Goal: Information Seeking & Learning: Learn about a topic

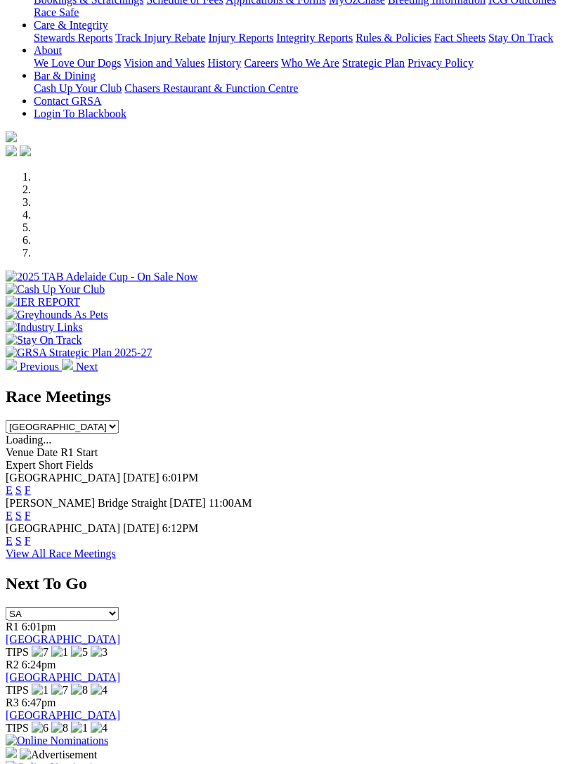
scroll to position [299, 0]
click at [31, 484] on link "F" at bounding box center [28, 490] width 6 height 12
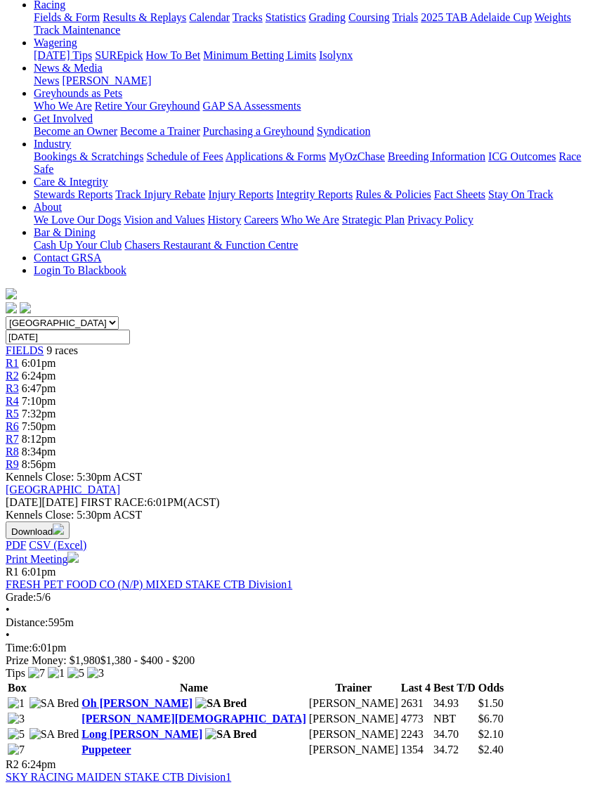
scroll to position [185, 0]
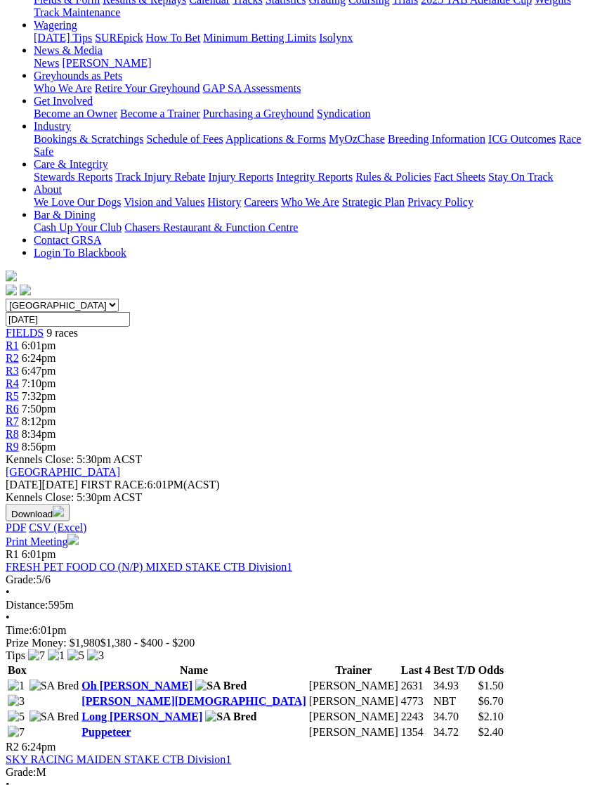
click at [82, 726] on link "Puppeteer" at bounding box center [106, 732] width 49 height 12
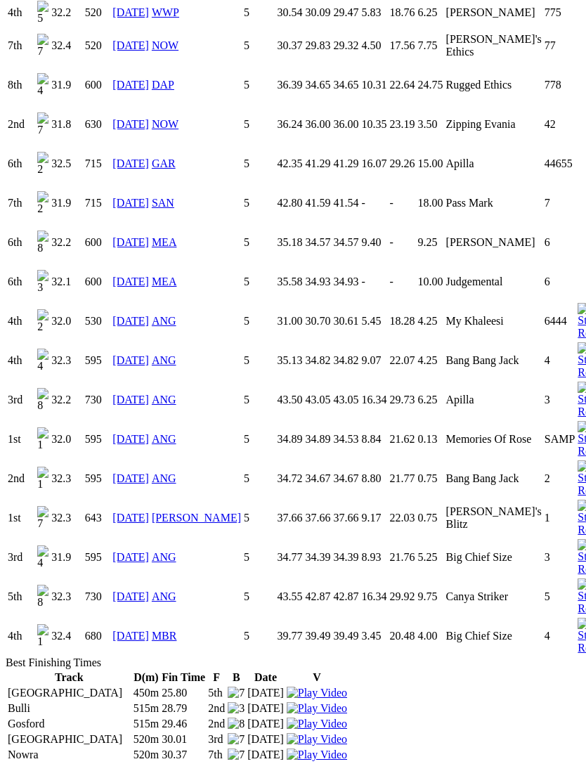
scroll to position [1961, 0]
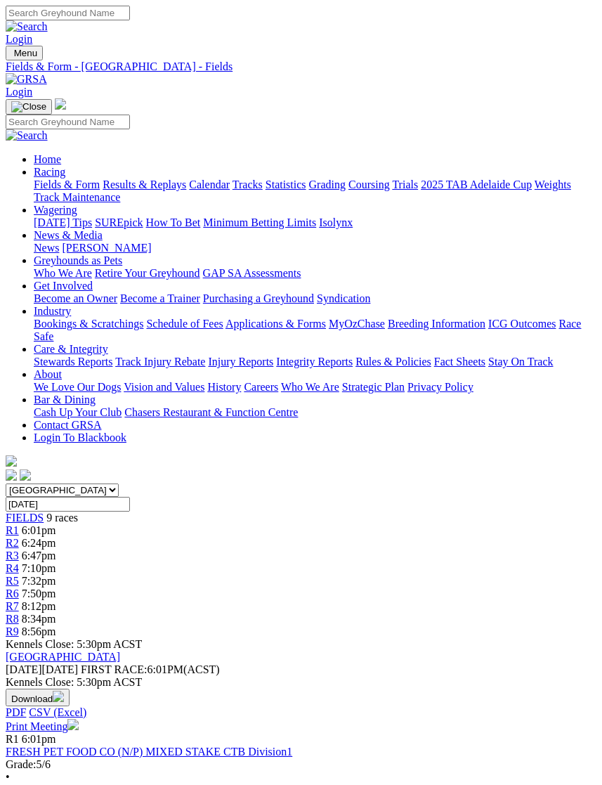
click at [11, 56] on img "Toggle navigation" at bounding box center [11, 56] width 0 height 0
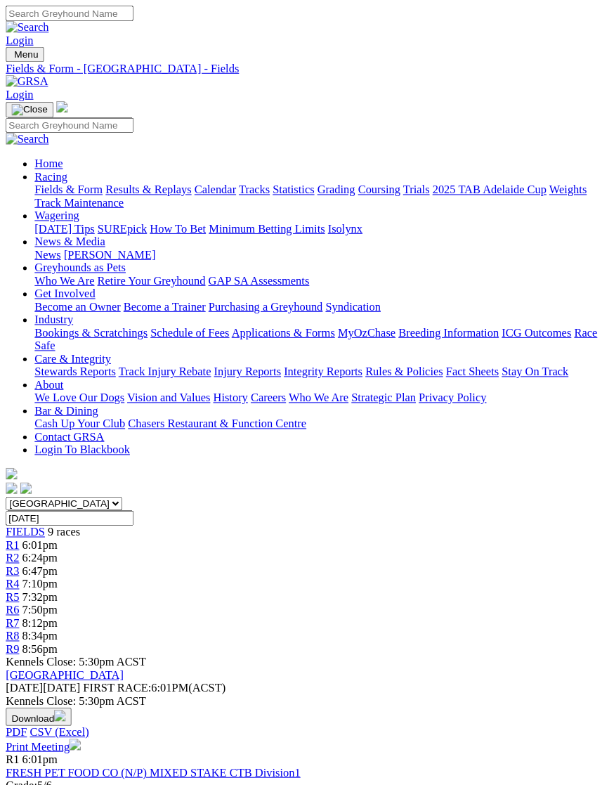
click at [189, 190] on link "Calendar" at bounding box center [209, 185] width 41 height 12
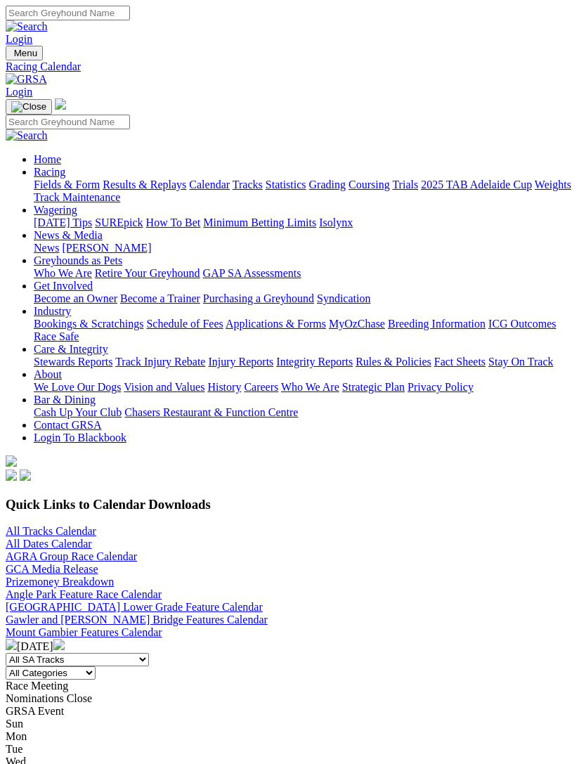
click at [40, 525] on link "All Tracks Calendar" at bounding box center [51, 531] width 91 height 12
